Goal: Find specific page/section: Find specific page/section

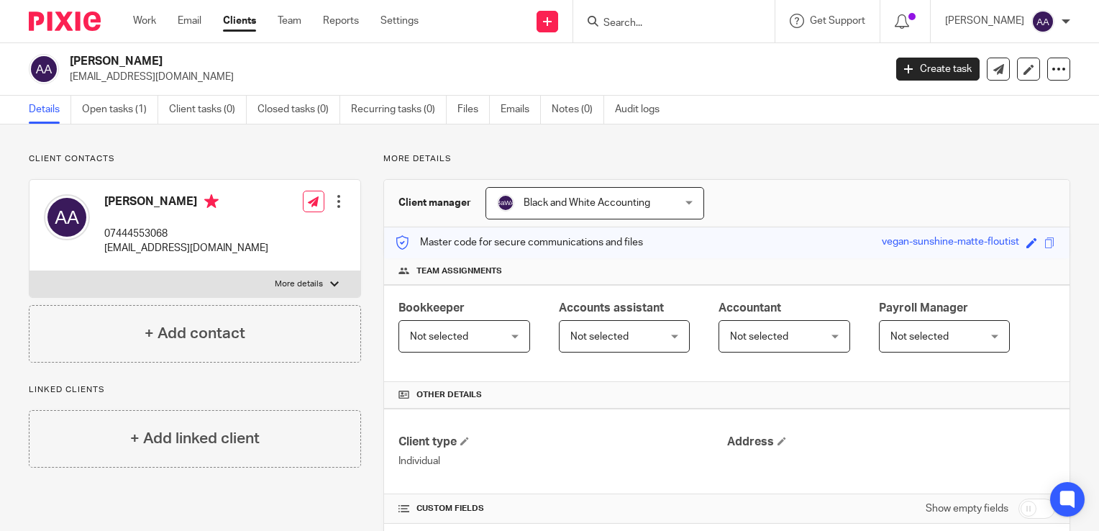
click at [661, 13] on form at bounding box center [678, 21] width 153 height 18
click at [658, 24] on input "Search" at bounding box center [666, 23] width 129 height 13
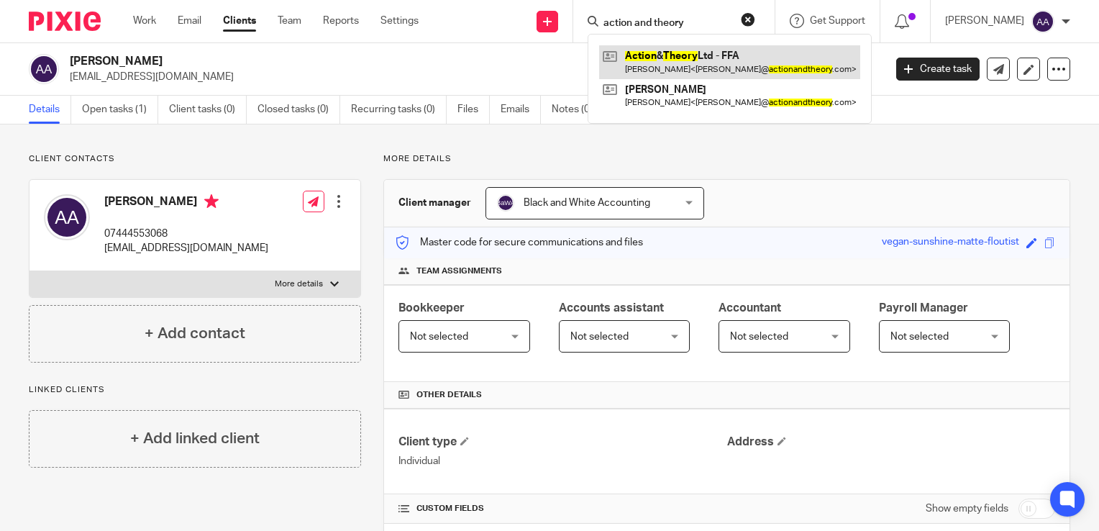
type input "action and theory"
click at [680, 57] on link at bounding box center [729, 61] width 261 height 33
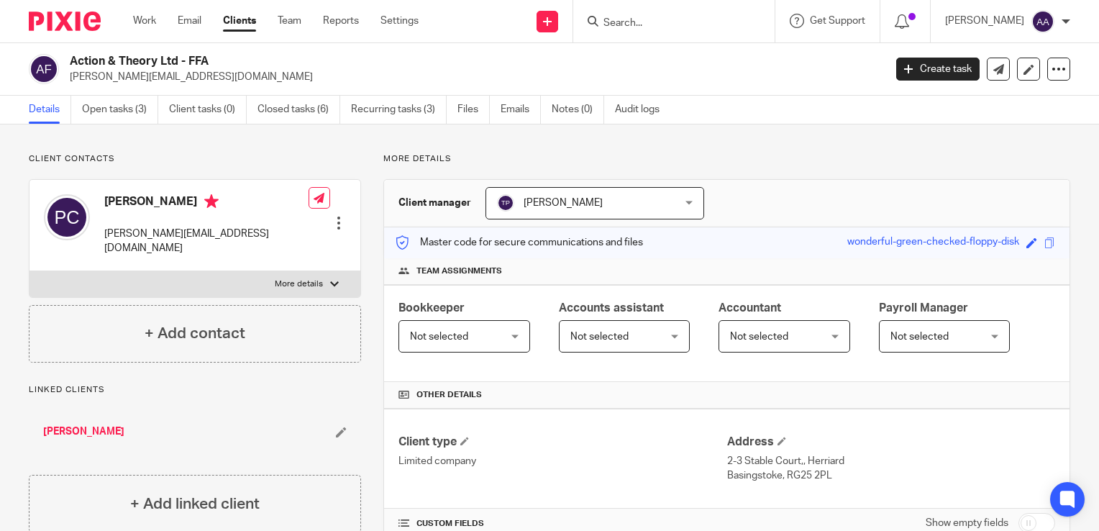
click at [229, 21] on link "Clients" at bounding box center [239, 21] width 33 height 14
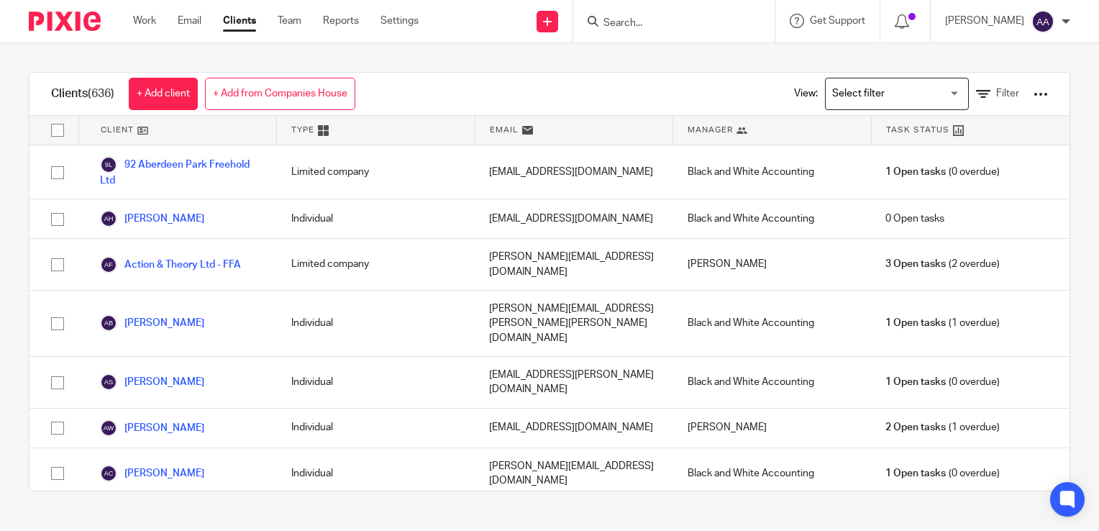
click at [1033, 99] on div at bounding box center [1040, 94] width 14 height 14
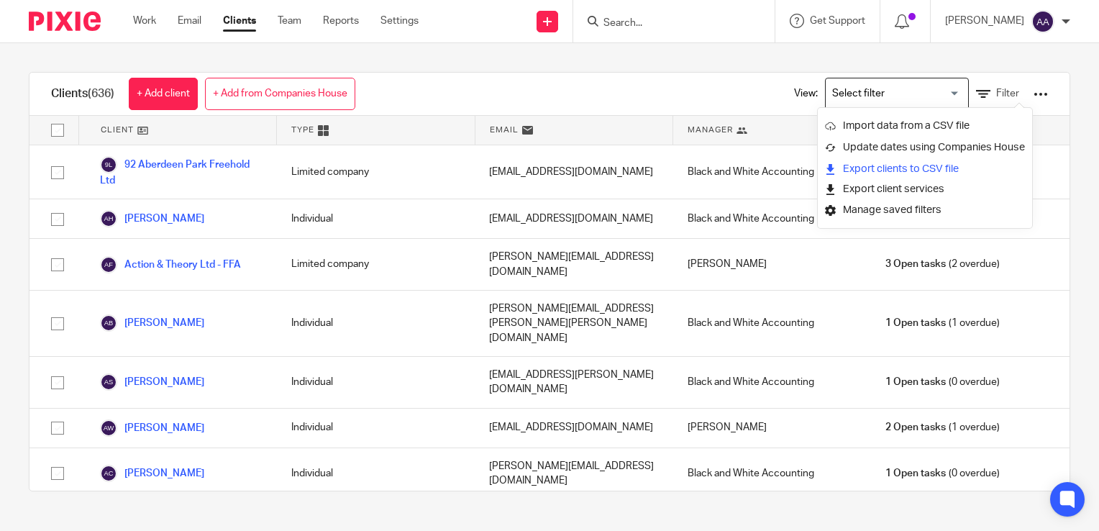
click at [880, 168] on link "Export clients to CSV file" at bounding box center [925, 169] width 200 height 22
click at [679, 21] on input "Search" at bounding box center [666, 23] width 129 height 13
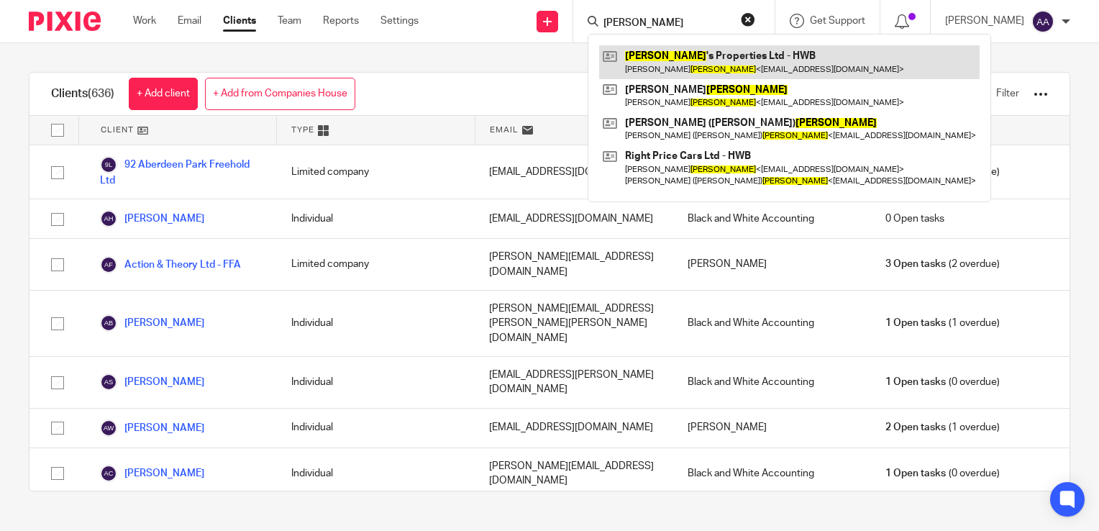
type input "dulai"
click at [670, 54] on link at bounding box center [789, 61] width 380 height 33
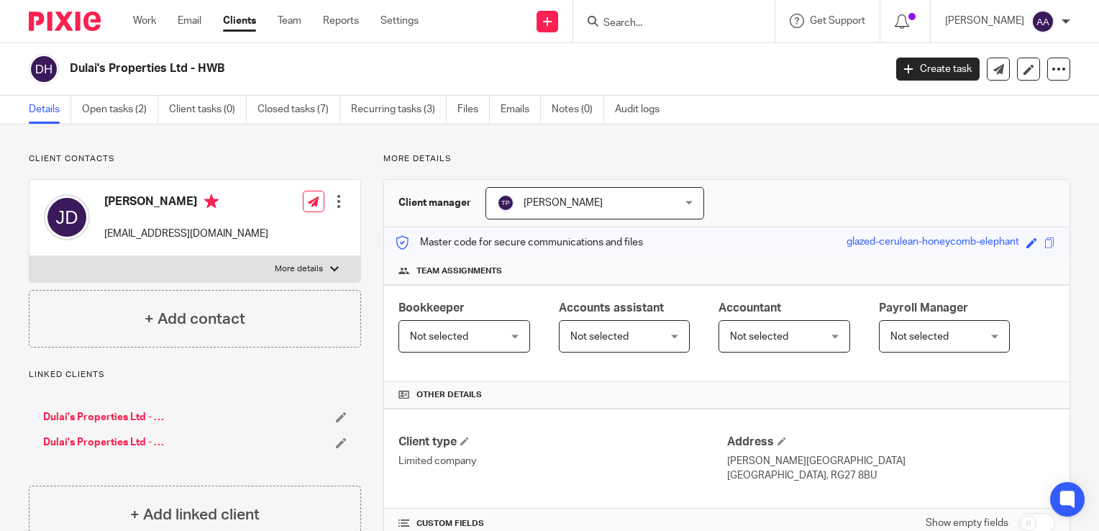
click at [1037, 122] on div "Details Open tasks (2) Client tasks (0) Closed tasks (7) Recurring tasks (3) Fi…" at bounding box center [549, 110] width 1099 height 29
click at [651, 16] on form at bounding box center [678, 21] width 153 height 18
click at [648, 27] on input "Search" at bounding box center [666, 23] width 129 height 13
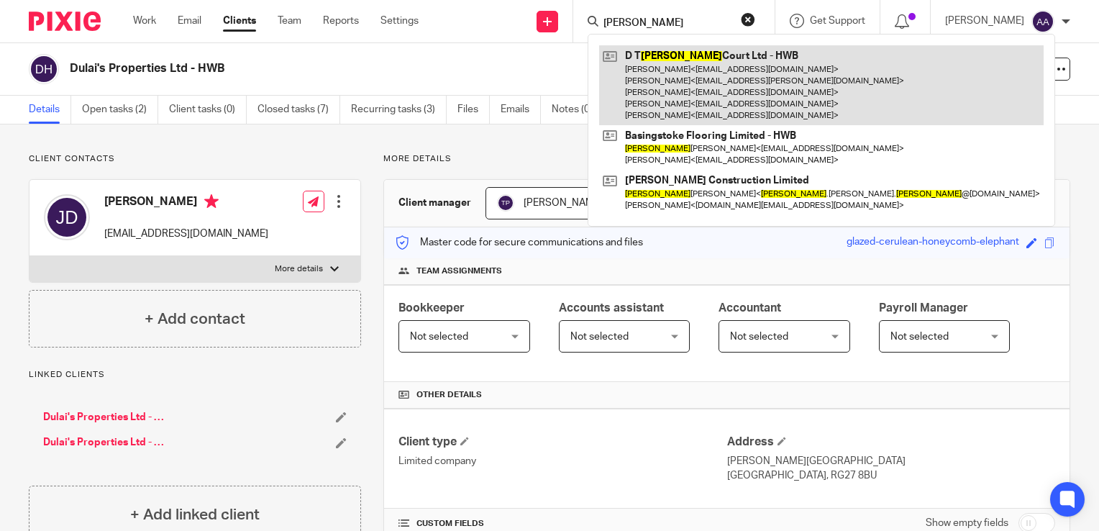
type input "lisac"
click at [705, 86] on link at bounding box center [821, 85] width 444 height 80
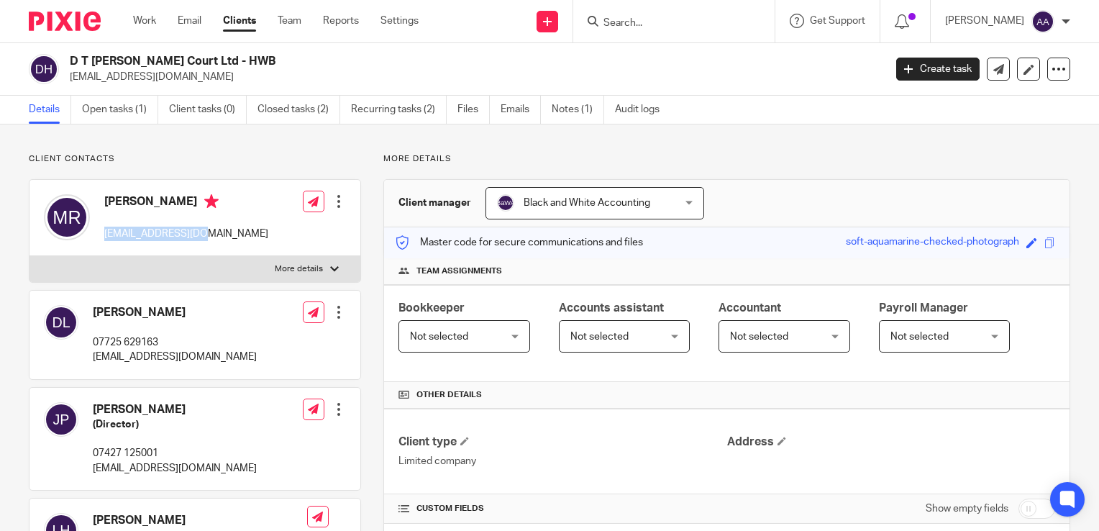
drag, startPoint x: 99, startPoint y: 229, endPoint x: 221, endPoint y: 231, distance: 122.2
click at [221, 231] on div "[PERSON_NAME] [EMAIL_ADDRESS][DOMAIN_NAME] Edit contact Create client from cont…" at bounding box center [194, 218] width 331 height 76
copy p "[EMAIL_ADDRESS][DOMAIN_NAME]"
click at [651, 25] on input "Search" at bounding box center [666, 23] width 129 height 13
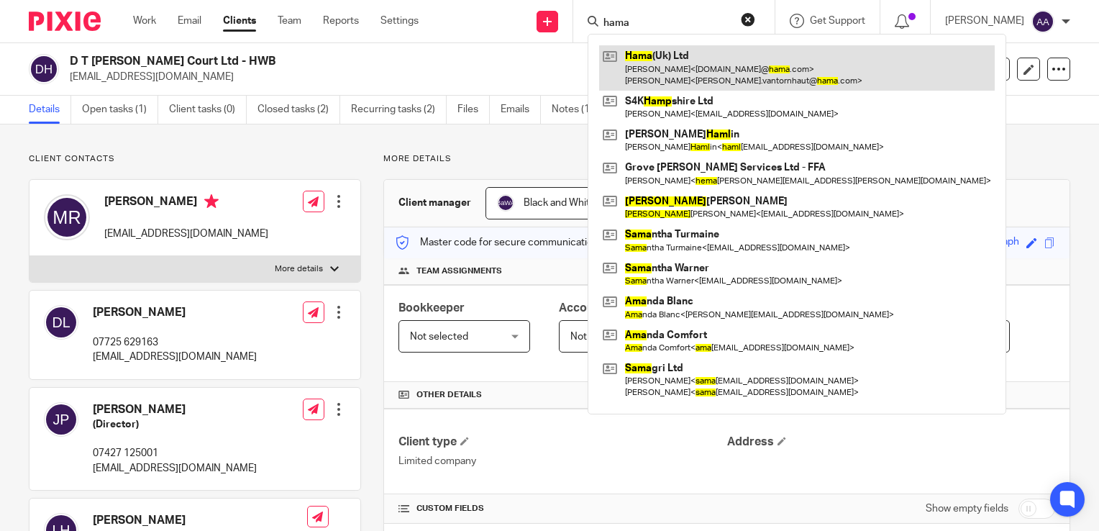
type input "hama"
click at [742, 81] on link at bounding box center [796, 67] width 395 height 45
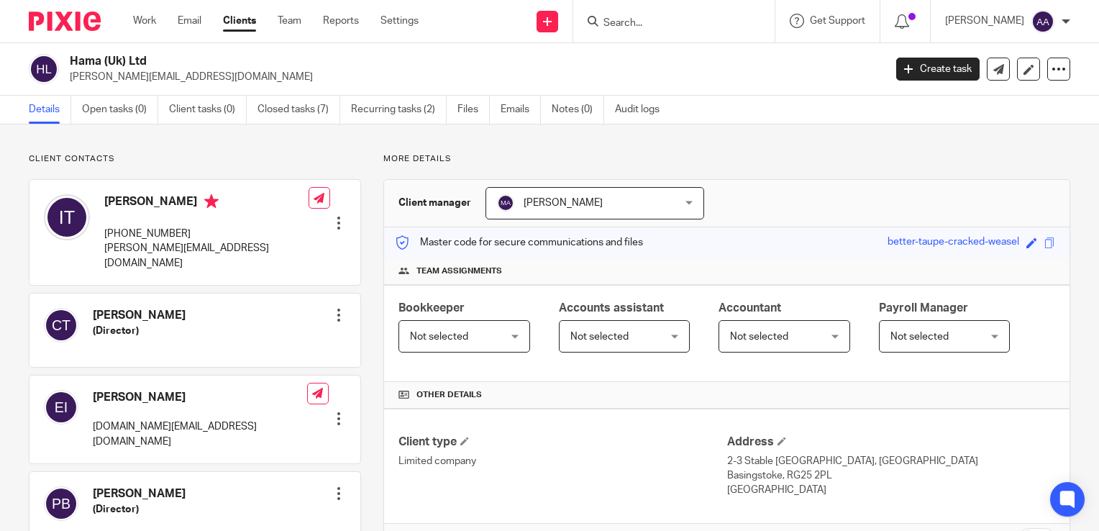
click at [636, 19] on input "Search" at bounding box center [666, 23] width 129 height 13
type input "howling"
click at [227, 20] on link "Clients" at bounding box center [239, 21] width 33 height 14
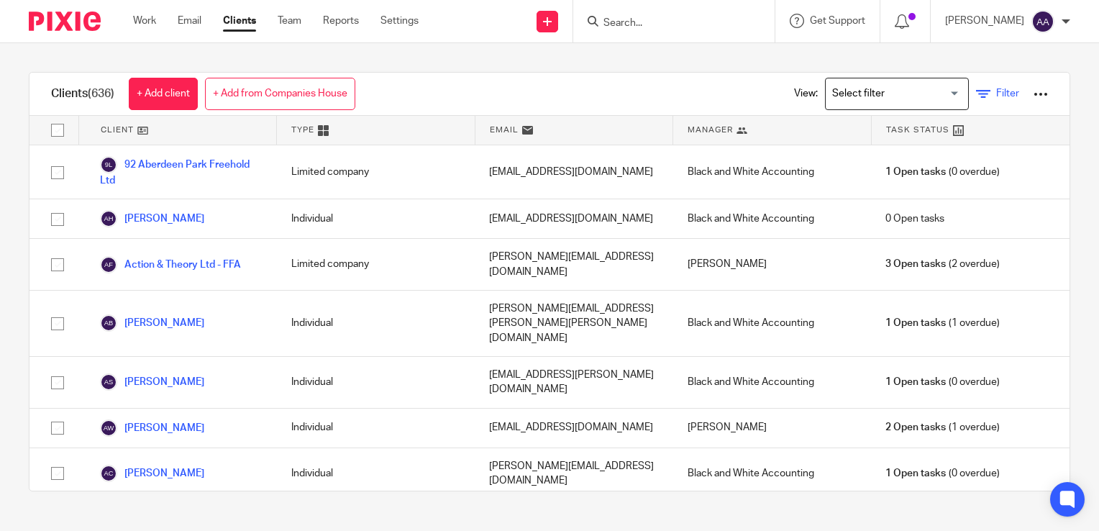
click at [976, 95] on link "Filter" at bounding box center [997, 93] width 43 height 15
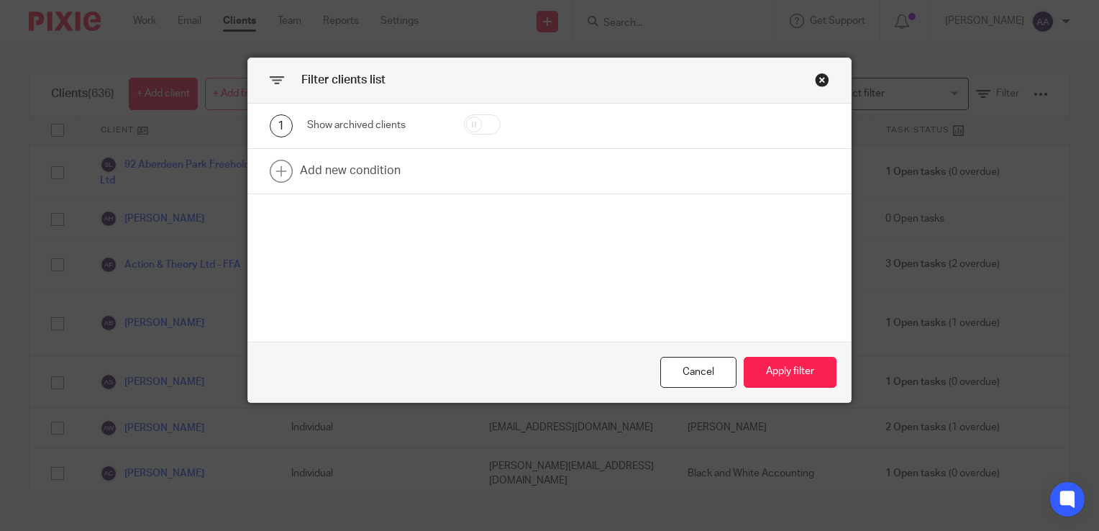
click at [484, 133] on input "checkbox" at bounding box center [482, 124] width 37 height 20
checkbox input "true"
click at [799, 368] on button "Apply filter" at bounding box center [789, 372] width 93 height 31
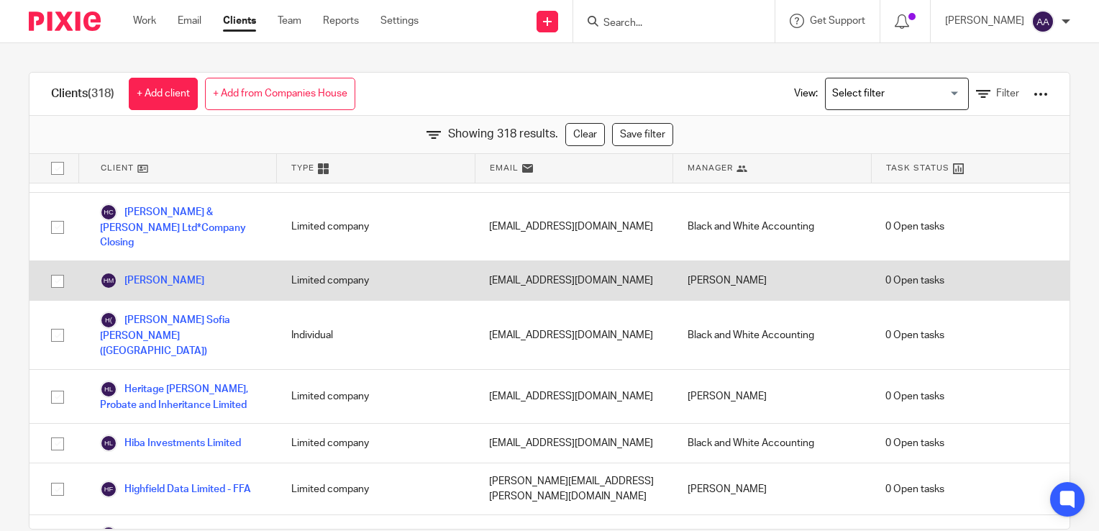
scroll to position [5272, 0]
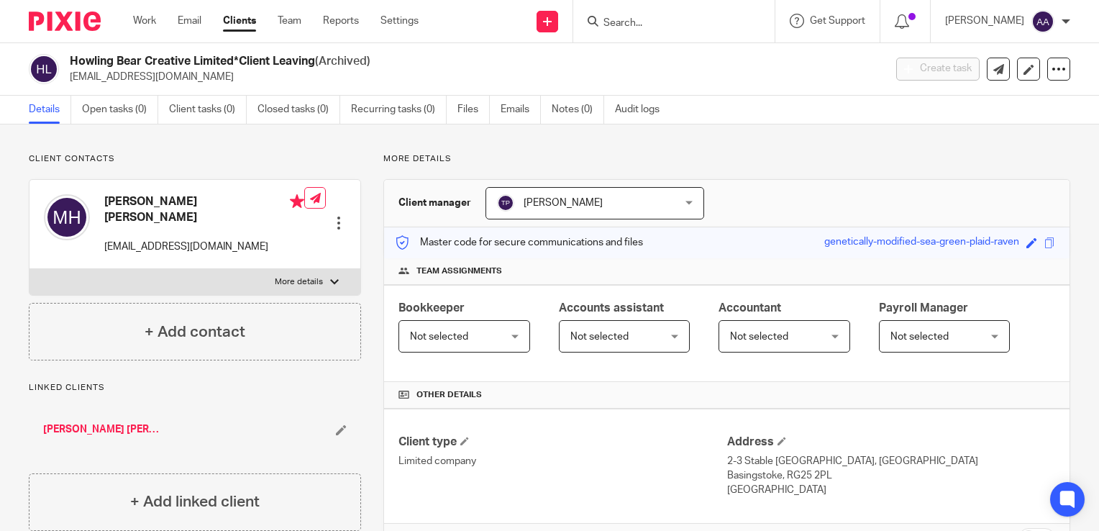
click at [690, 23] on input "Search" at bounding box center [666, 23] width 129 height 13
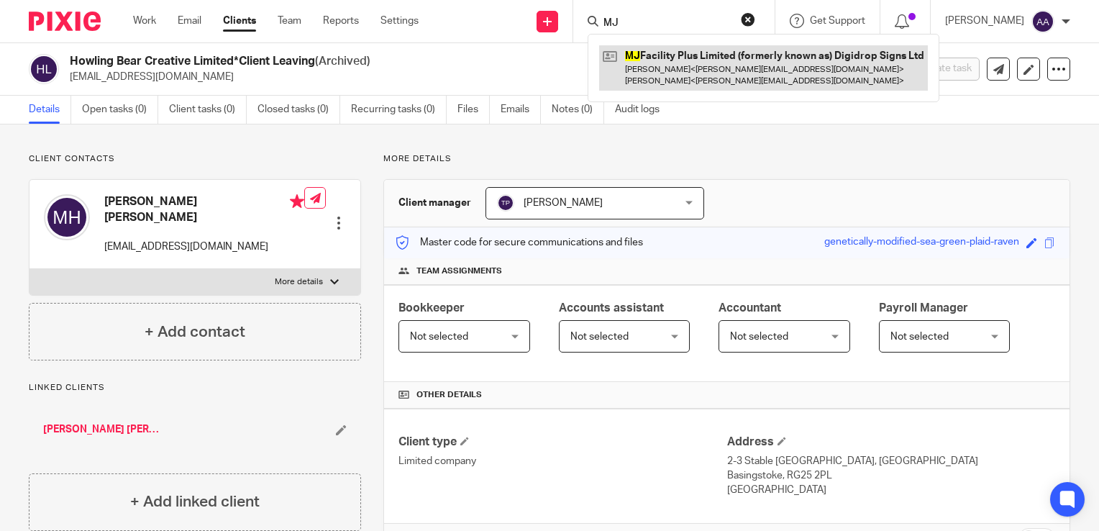
type input "MJ"
click at [682, 60] on link at bounding box center [763, 67] width 329 height 45
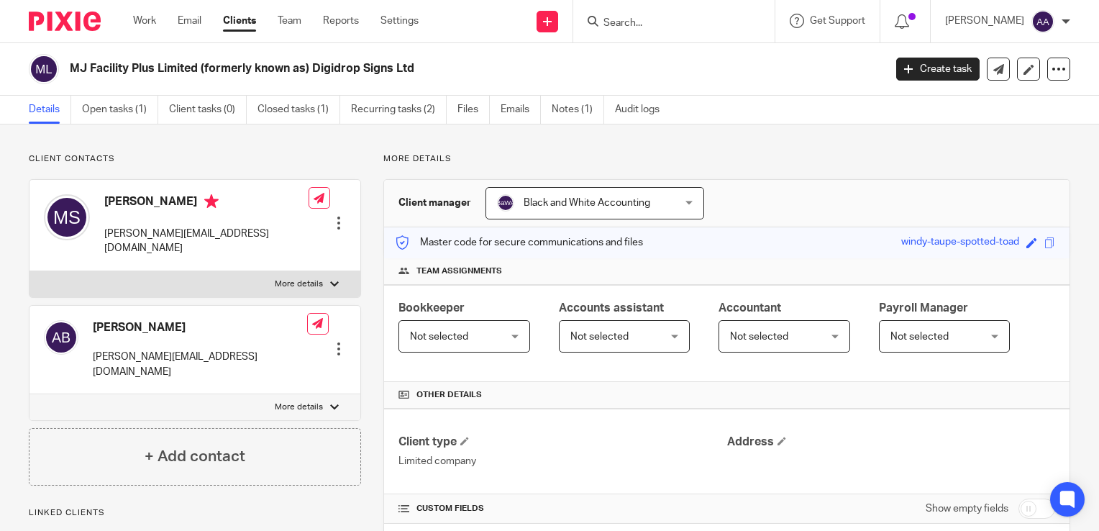
click at [647, 26] on input "Search" at bounding box center [666, 23] width 129 height 13
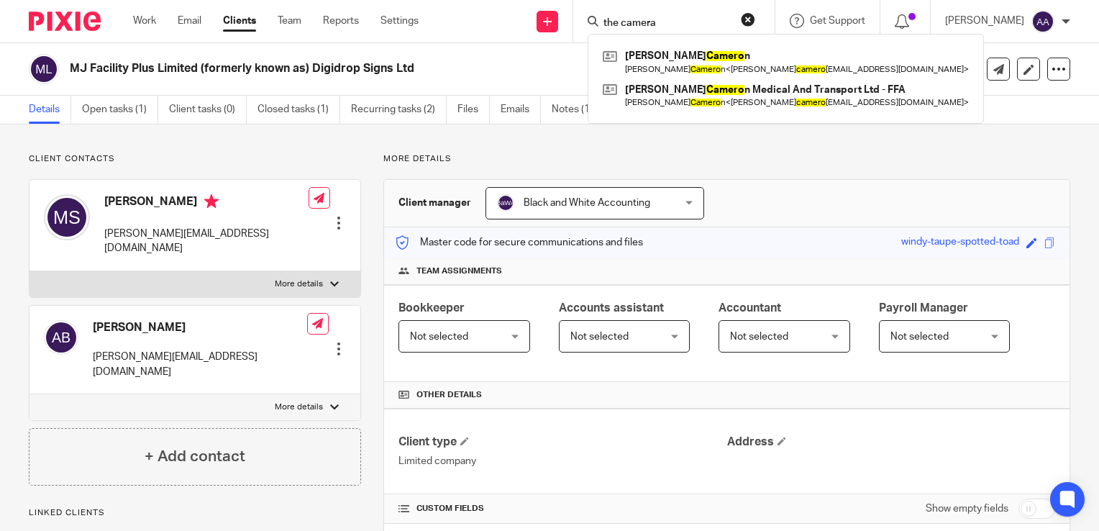
type input "the camera"
click at [234, 14] on link "Clients" at bounding box center [239, 21] width 33 height 14
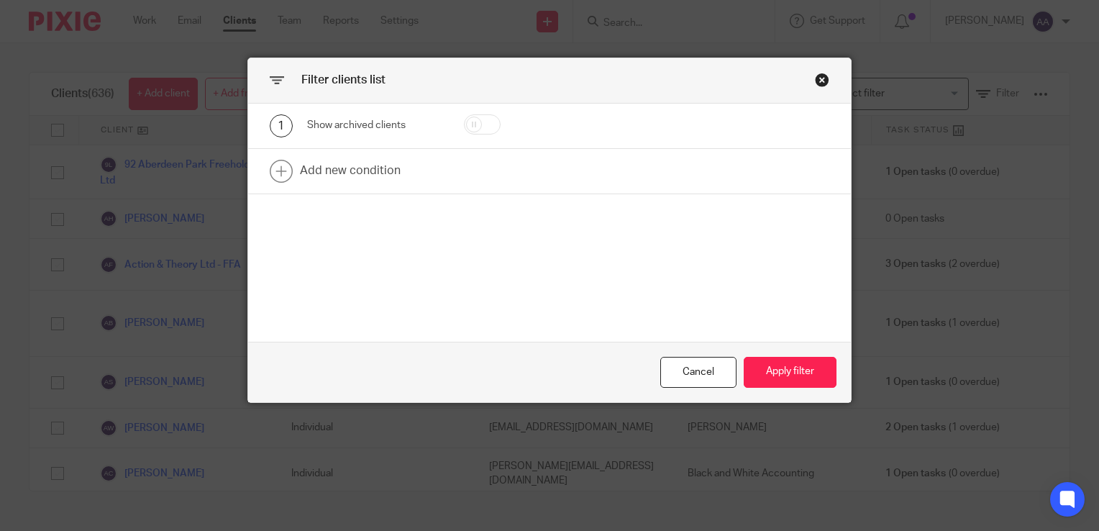
click at [476, 126] on input "checkbox" at bounding box center [482, 124] width 37 height 20
checkbox input "true"
click at [805, 375] on button "Apply filter" at bounding box center [789, 372] width 93 height 31
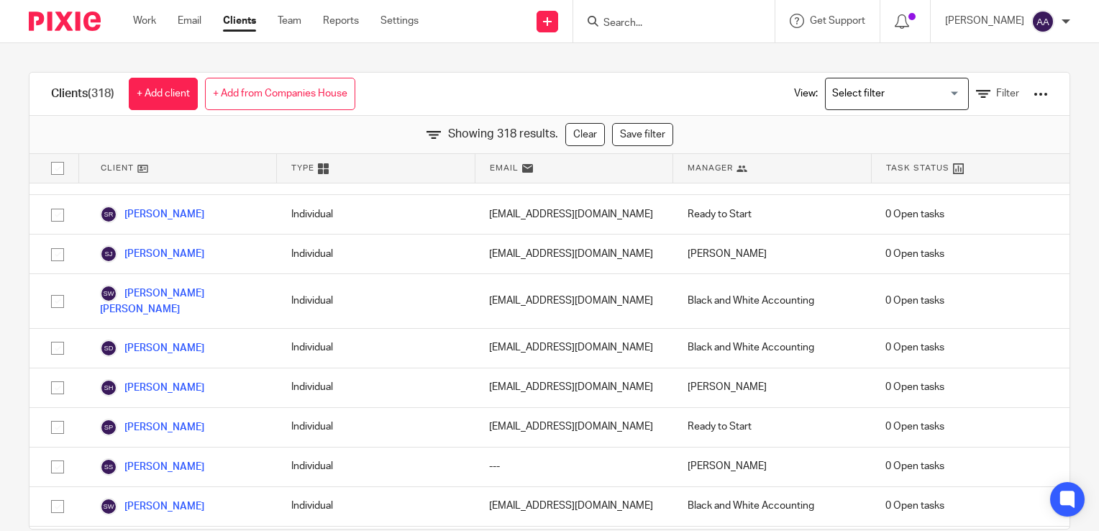
scroll to position [11981, 0]
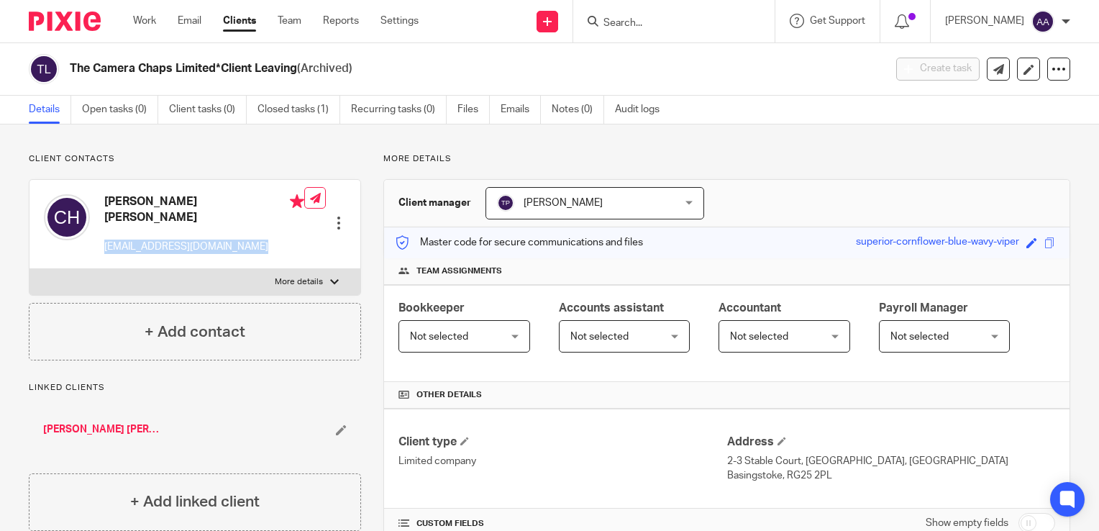
drag, startPoint x: 106, startPoint y: 231, endPoint x: 299, endPoint y: 242, distance: 193.0
click at [299, 242] on div "[PERSON_NAME] [PERSON_NAME] [EMAIL_ADDRESS][DOMAIN_NAME] Edit contact Create cl…" at bounding box center [194, 224] width 331 height 89
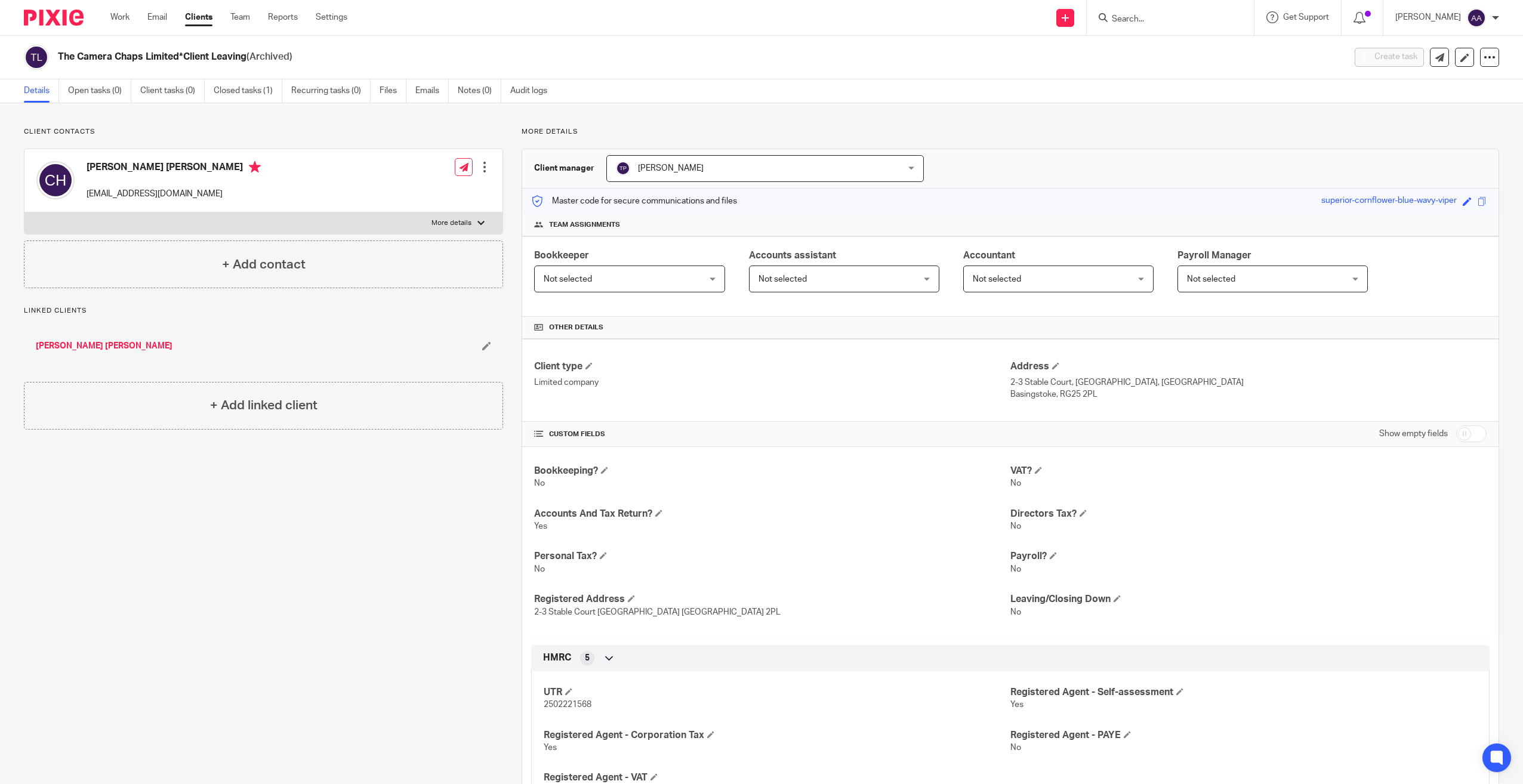
click at [319, 144] on div "Client contacts [PERSON_NAME] [PERSON_NAME] [EMAIL_ADDRESS][DOMAIN_NAME] Edit c…" at bounding box center [263, 207] width 479 height 161
